Goal: Find specific page/section: Find specific page/section

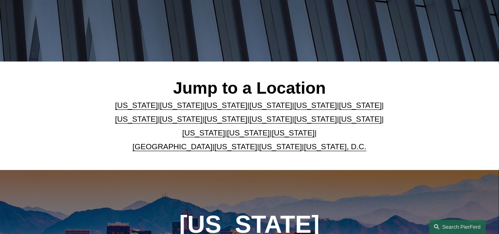
scroll to position [152, 0]
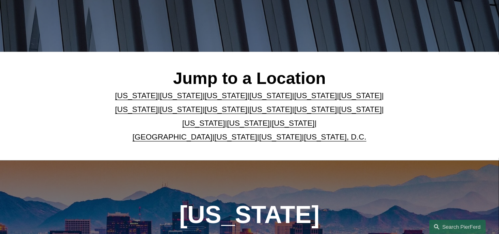
click at [278, 123] on link "[US_STATE]" at bounding box center [293, 123] width 43 height 9
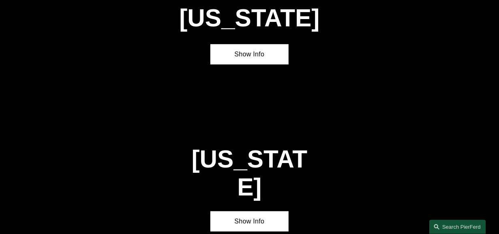
scroll to position [2323, 0]
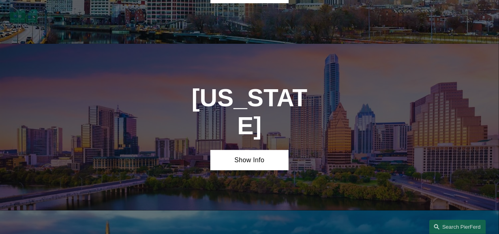
click at [243, 150] on link "Show Info" at bounding box center [249, 160] width 78 height 20
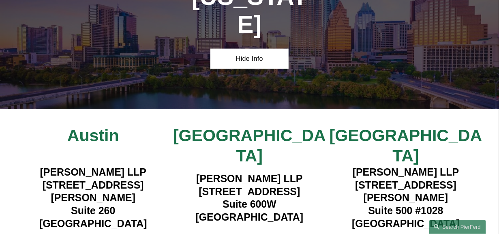
scroll to position [2475, 0]
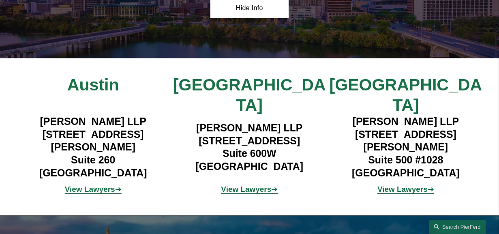
click at [402, 185] on strong "View Lawyers" at bounding box center [403, 189] width 50 height 9
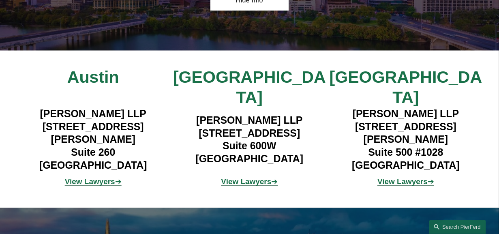
scroll to position [2374, 0]
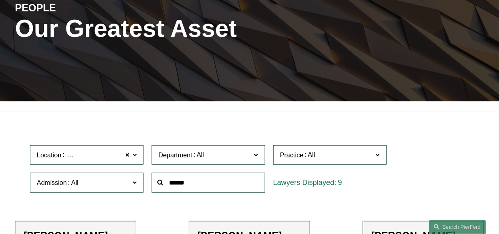
scroll to position [101, 0]
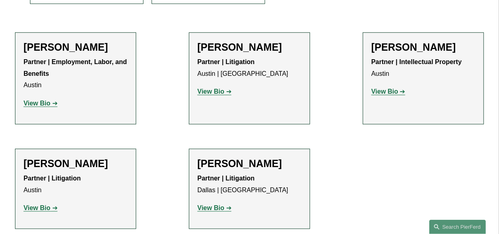
scroll to position [304, 0]
